Goal: Find specific page/section: Find specific page/section

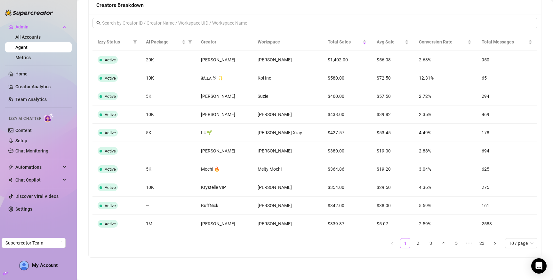
scroll to position [515, 0]
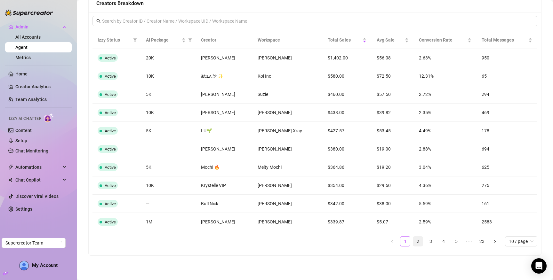
click at [415, 242] on link "2" at bounding box center [418, 242] width 10 height 10
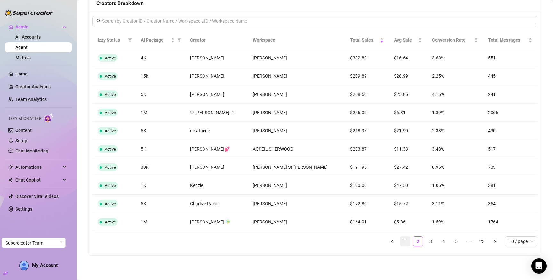
click at [407, 242] on link "1" at bounding box center [405, 242] width 10 height 10
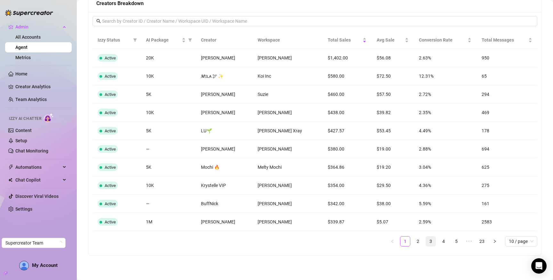
click at [432, 243] on link "3" at bounding box center [431, 242] width 10 height 10
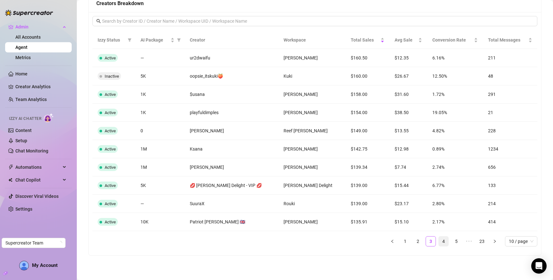
click at [443, 242] on link "4" at bounding box center [444, 242] width 10 height 10
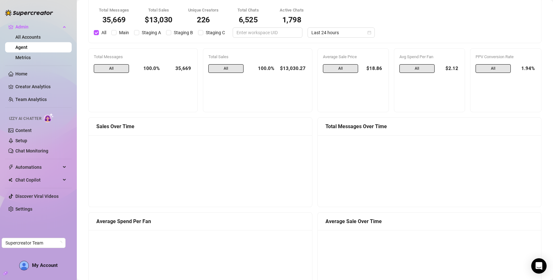
scroll to position [0, 0]
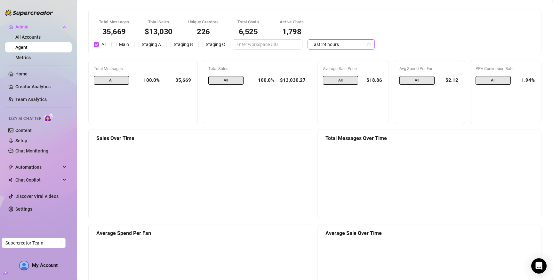
click at [327, 45] on span "Last 24 hours" at bounding box center [341, 45] width 60 height 10
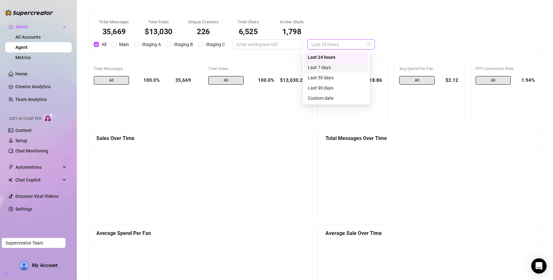
click at [327, 66] on div "Last 7 days" at bounding box center [336, 67] width 57 height 7
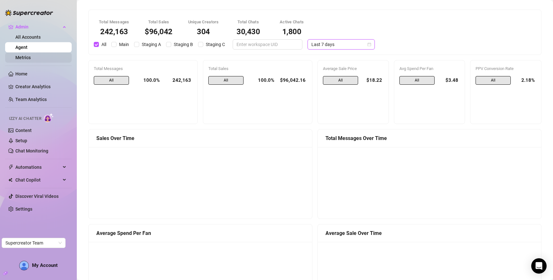
click at [31, 59] on link "Metrics" at bounding box center [22, 57] width 15 height 5
